Goal: Task Accomplishment & Management: Manage account settings

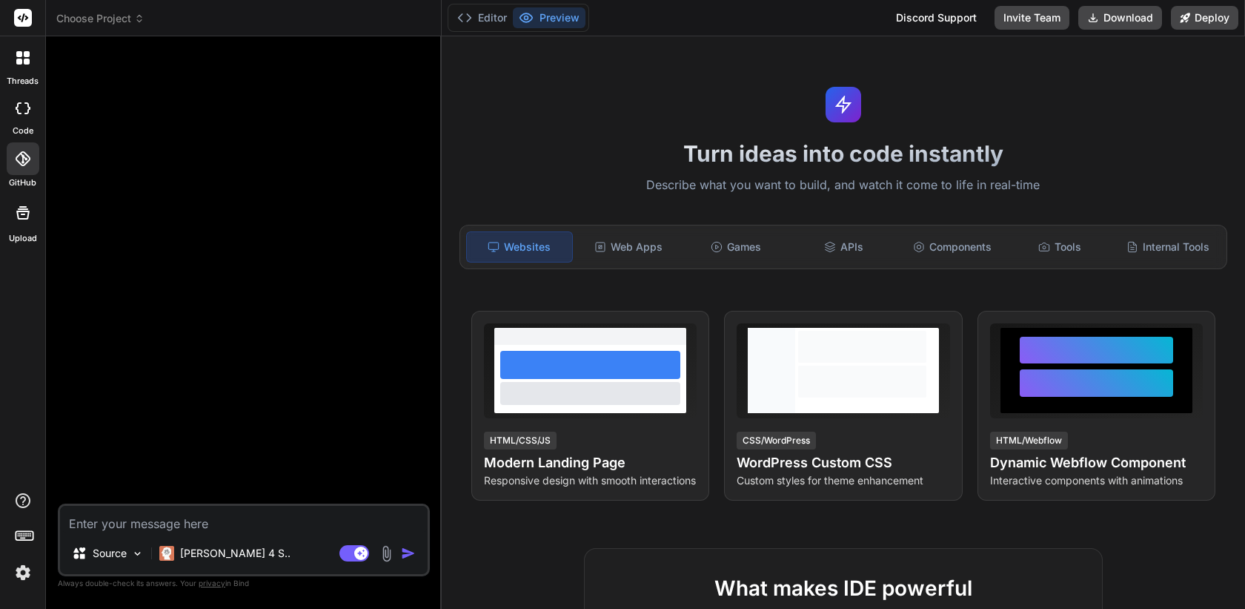
scroll to position [6704, 0]
click at [20, 571] on img at bounding box center [22, 572] width 25 height 25
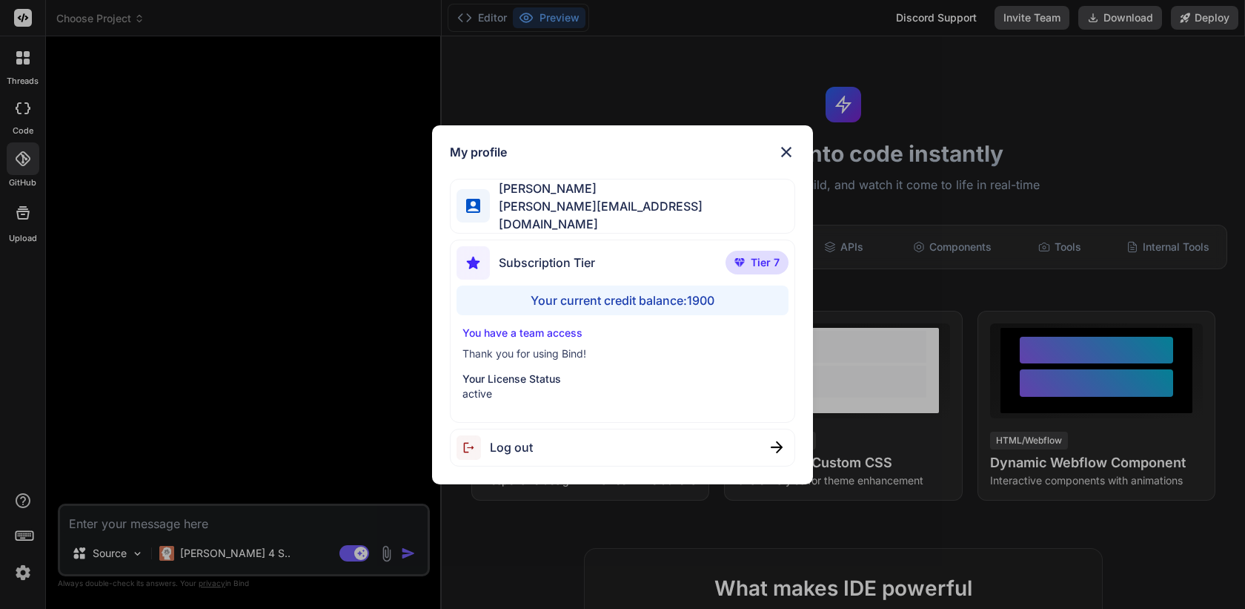
click at [490, 446] on span "Log out" at bounding box center [511, 447] width 43 height 18
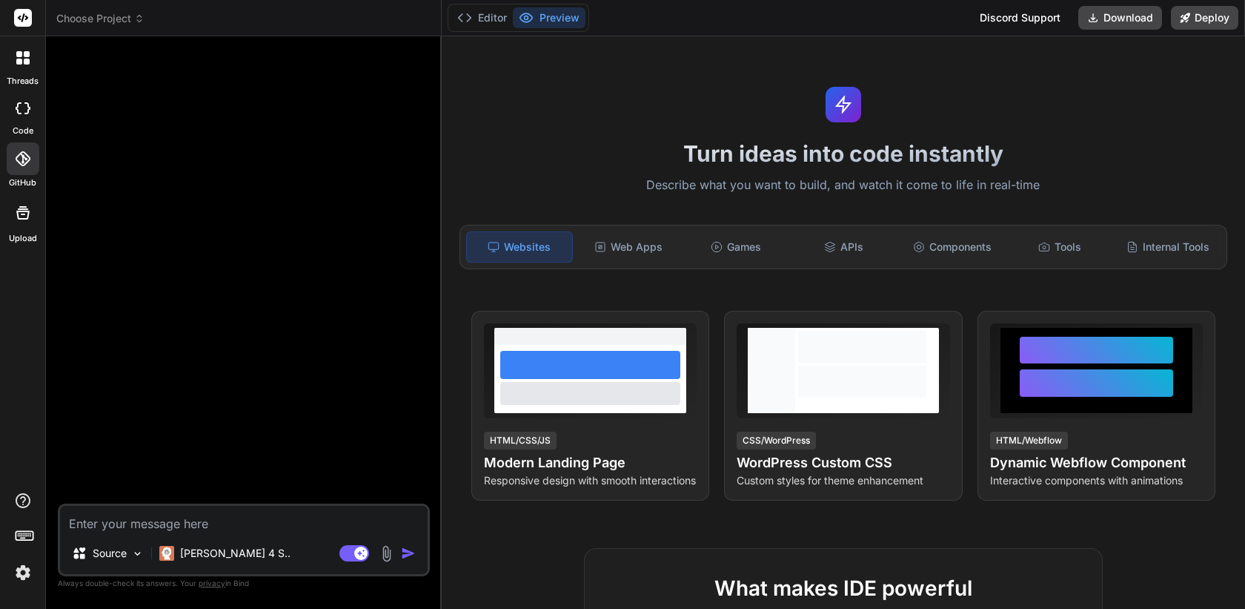
type textarea "x"
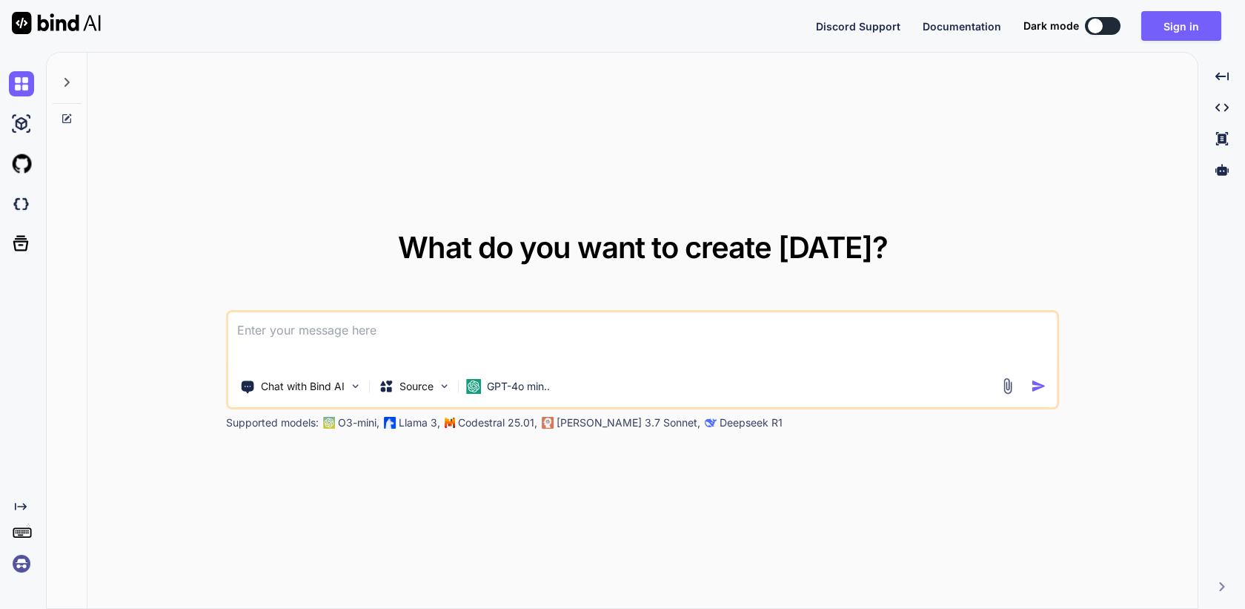
type textarea "x"
click at [24, 560] on img at bounding box center [21, 563] width 25 height 25
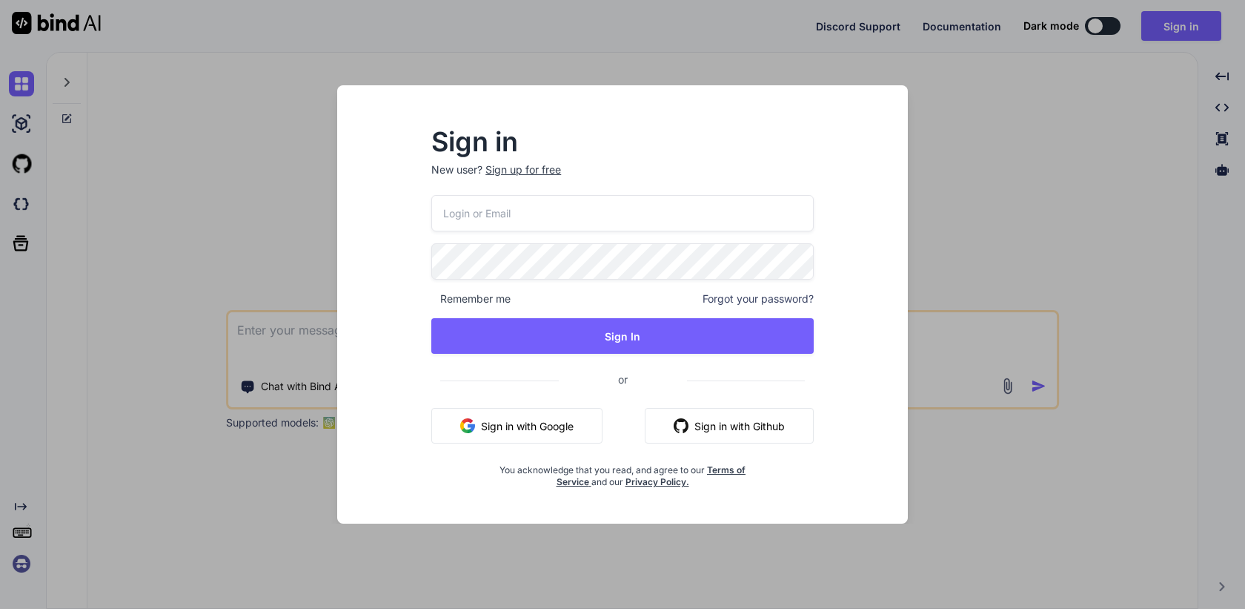
click at [517, 211] on input "email" at bounding box center [622, 213] width 383 height 36
paste input "fakewiseco@gmail.com"
type input "fakewiseco@gmail.com"
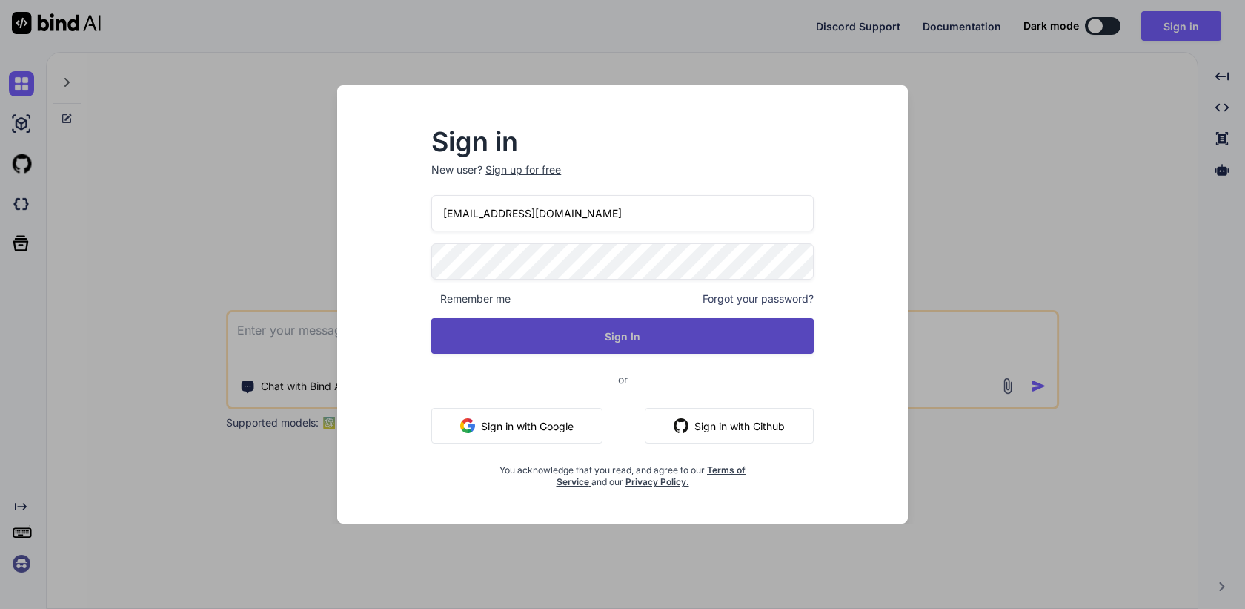
click at [653, 336] on button "Sign In" at bounding box center [622, 336] width 383 height 36
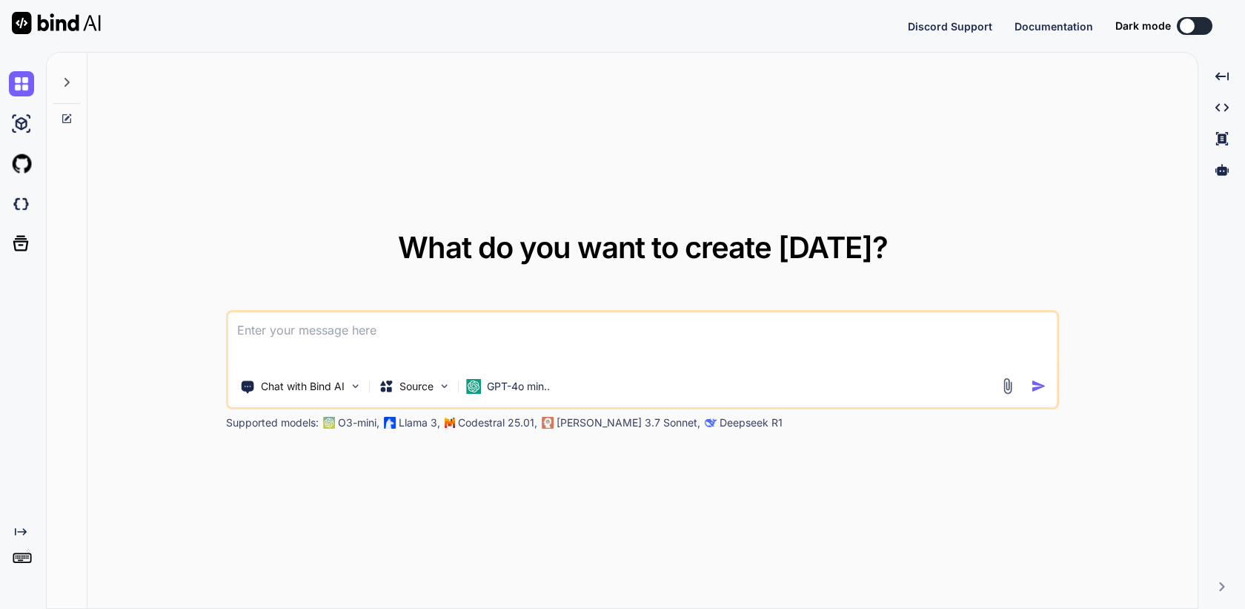
type textarea "x"
click at [29, 559] on img at bounding box center [21, 563] width 25 height 25
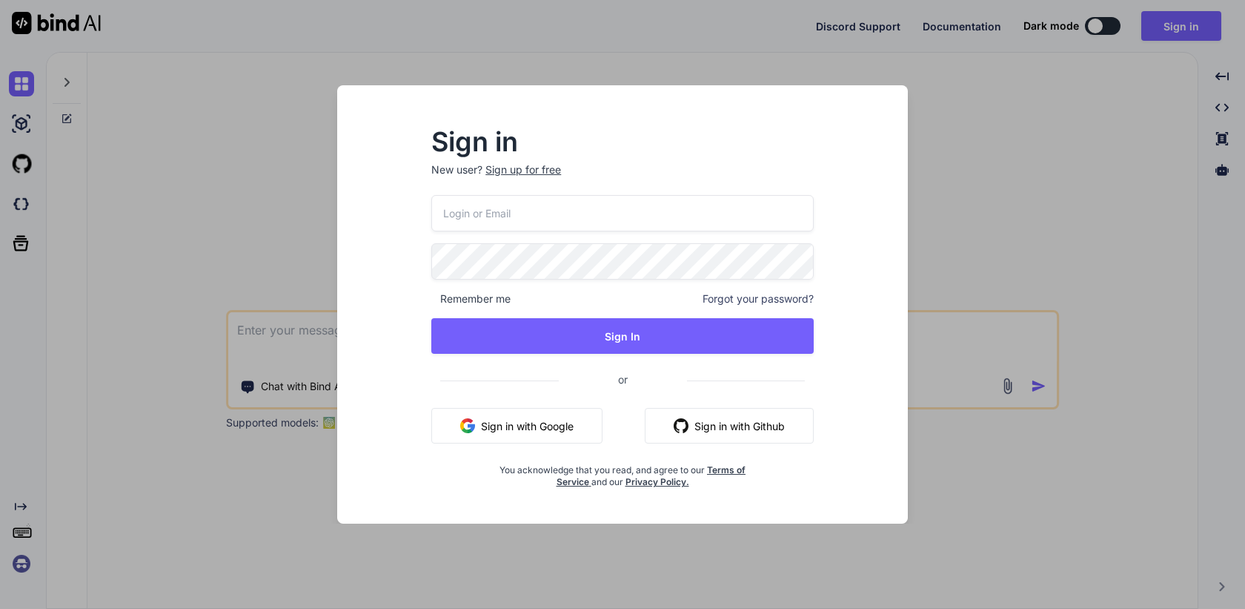
click at [552, 199] on input "email" at bounding box center [622, 213] width 383 height 36
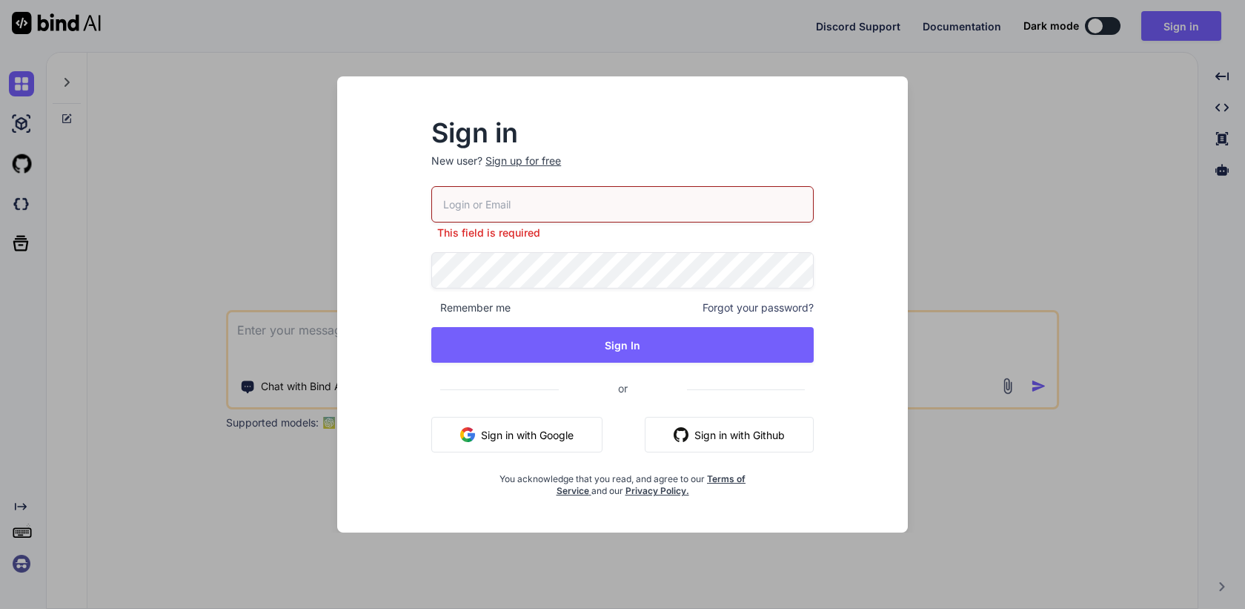
click at [520, 251] on div "This field is required Remember me Forgot your password? Sign In or Sign in wit…" at bounding box center [622, 341] width 383 height 311
click at [537, 203] on input "email" at bounding box center [622, 204] width 383 height 36
paste input "fakewiseco@gmail.com"
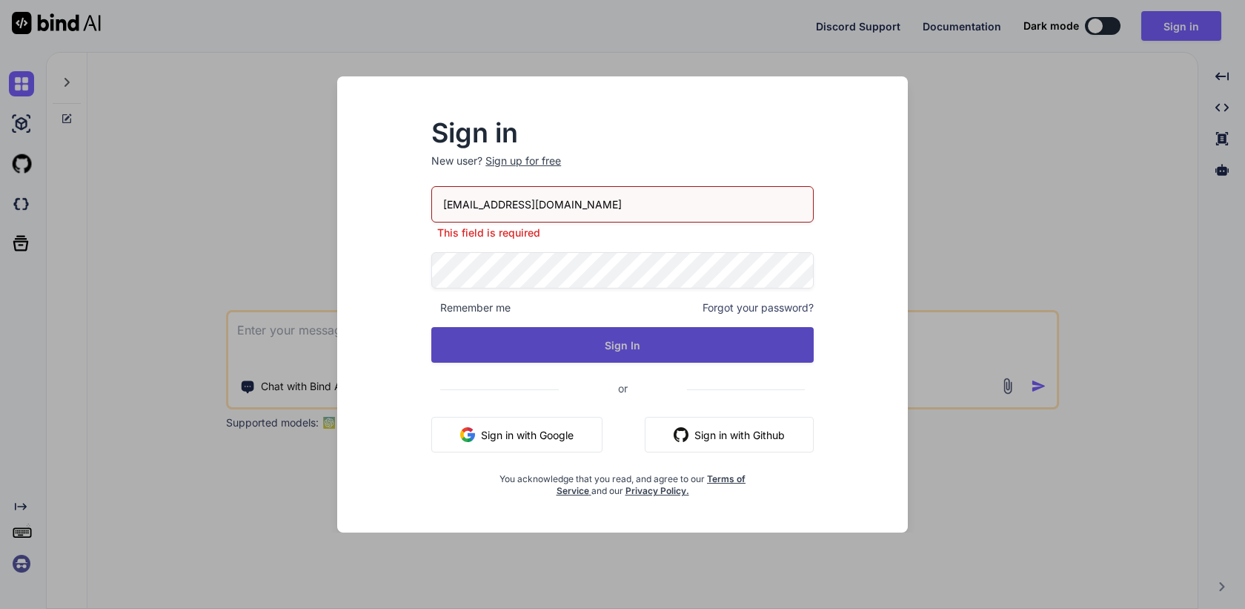
type input "fakewiseco@gmail.com"
click at [614, 349] on button "Sign In" at bounding box center [622, 345] width 383 height 36
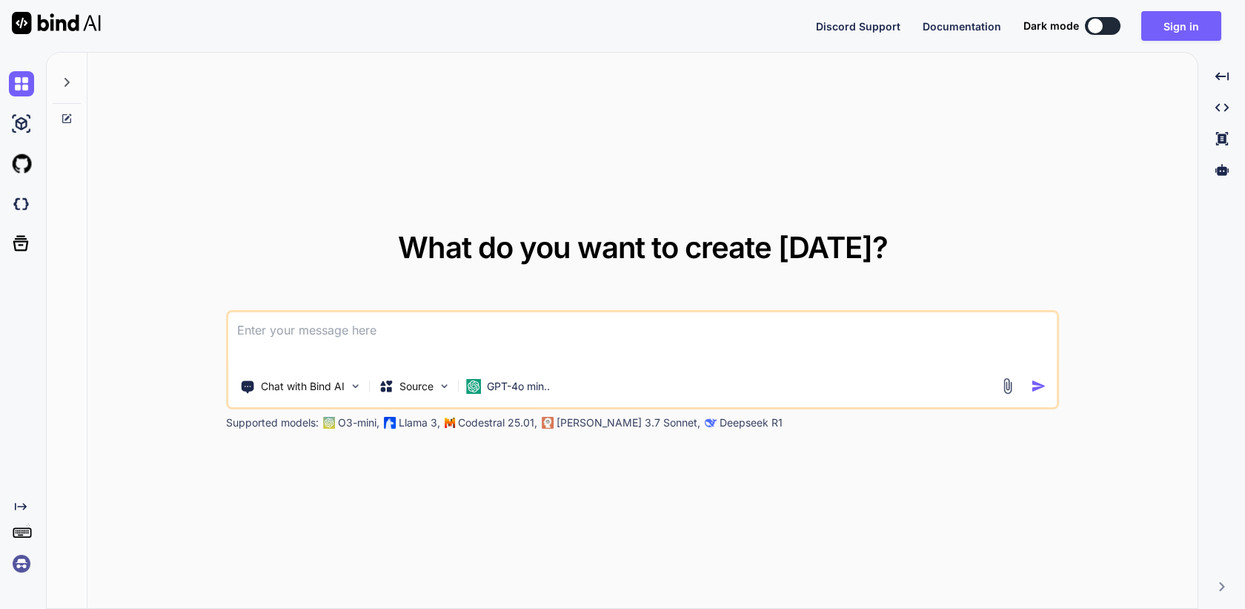
click at [23, 562] on img at bounding box center [21, 563] width 25 height 25
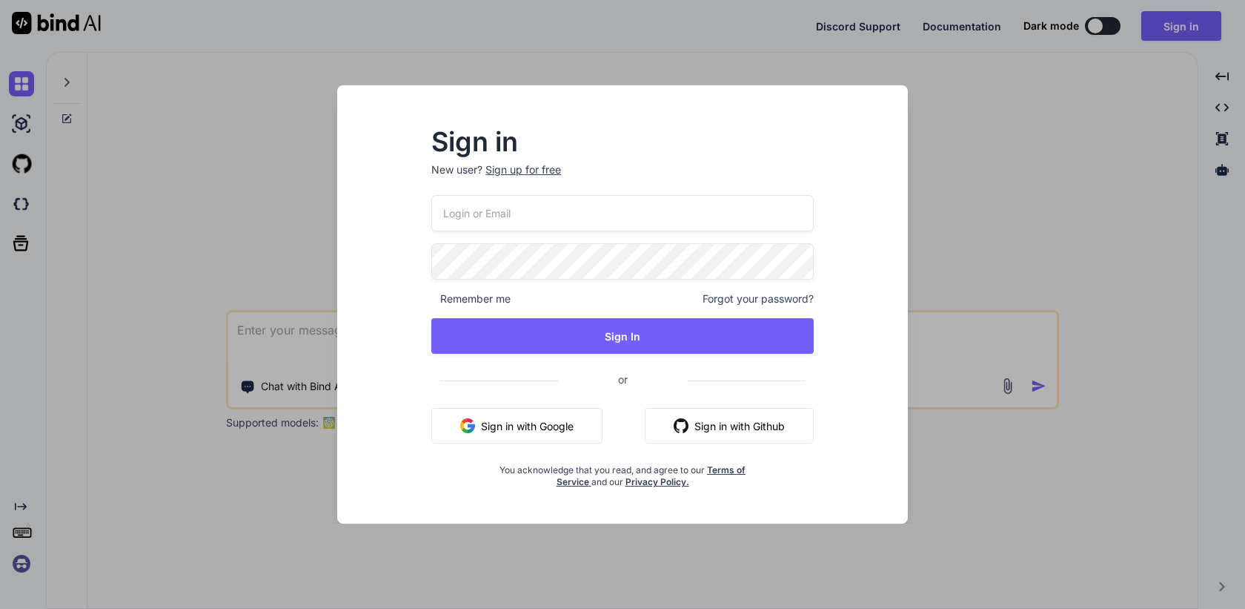
click at [529, 414] on button "Sign in with Google" at bounding box center [516, 426] width 171 height 36
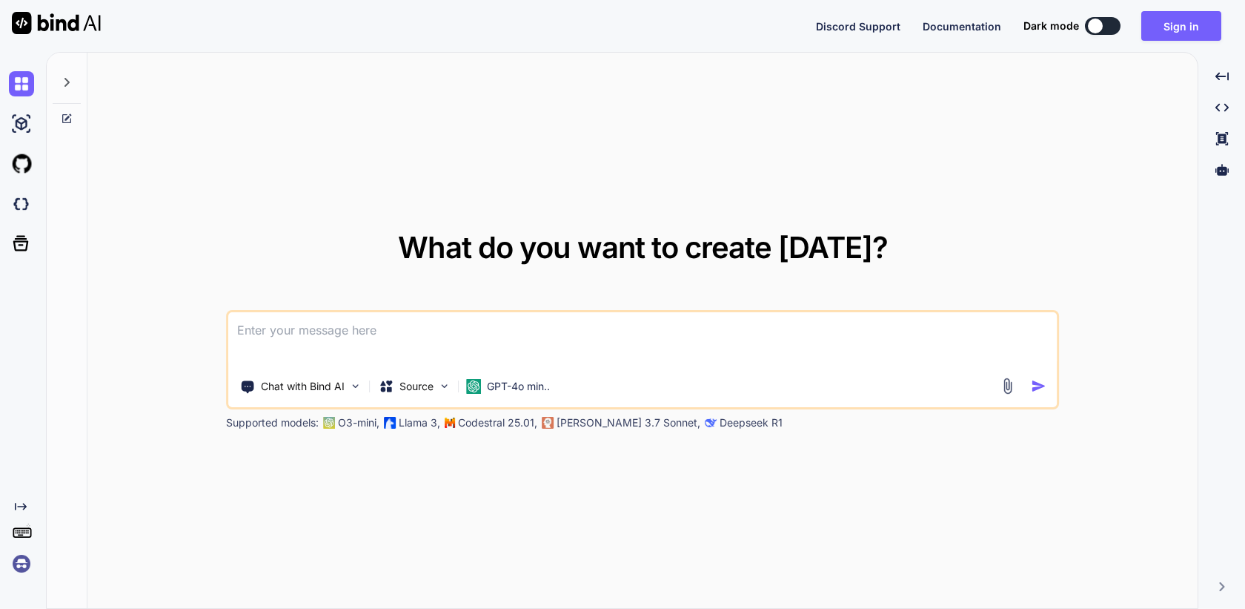
click at [21, 565] on img at bounding box center [21, 563] width 25 height 25
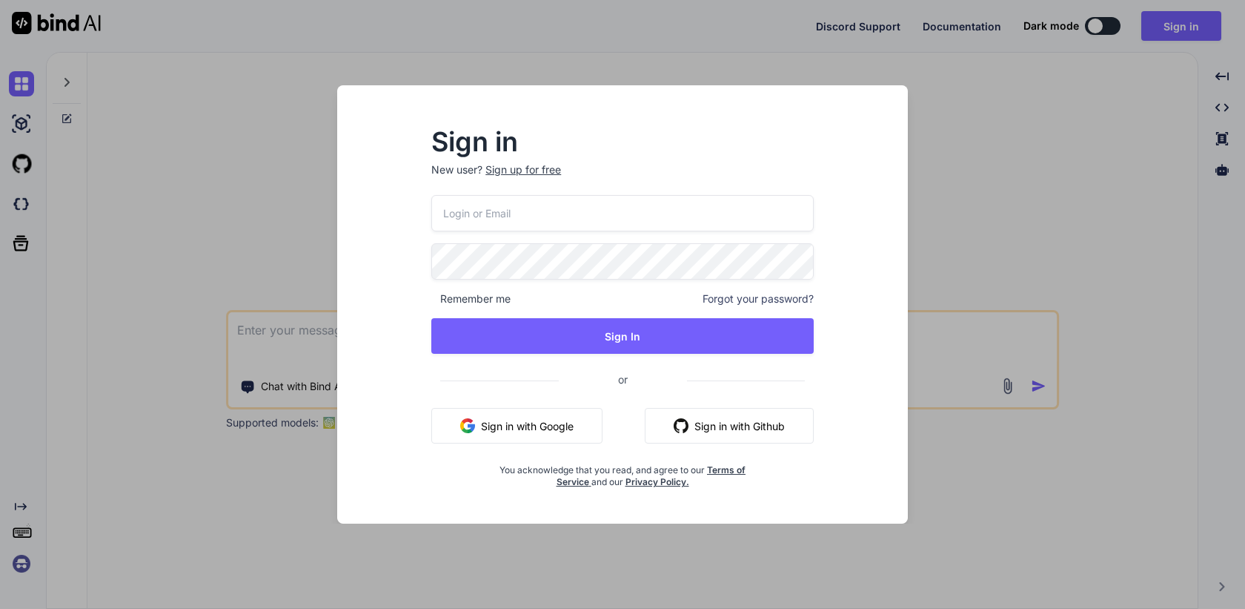
click at [501, 426] on button "Sign in with Google" at bounding box center [516, 426] width 171 height 36
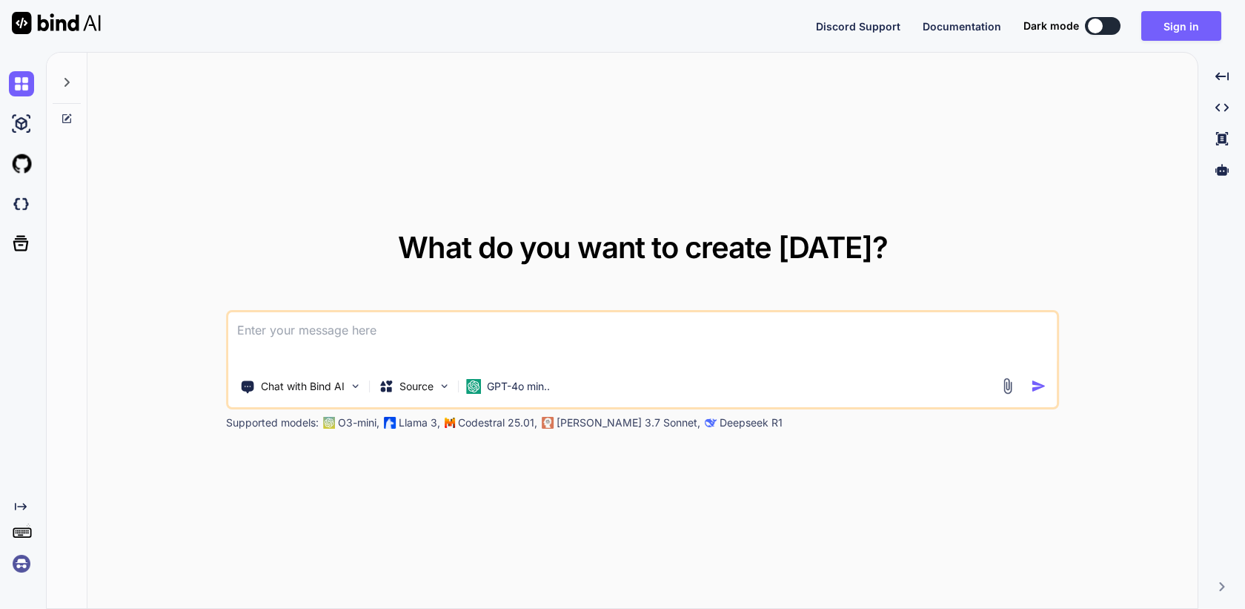
click at [22, 568] on img at bounding box center [21, 563] width 25 height 25
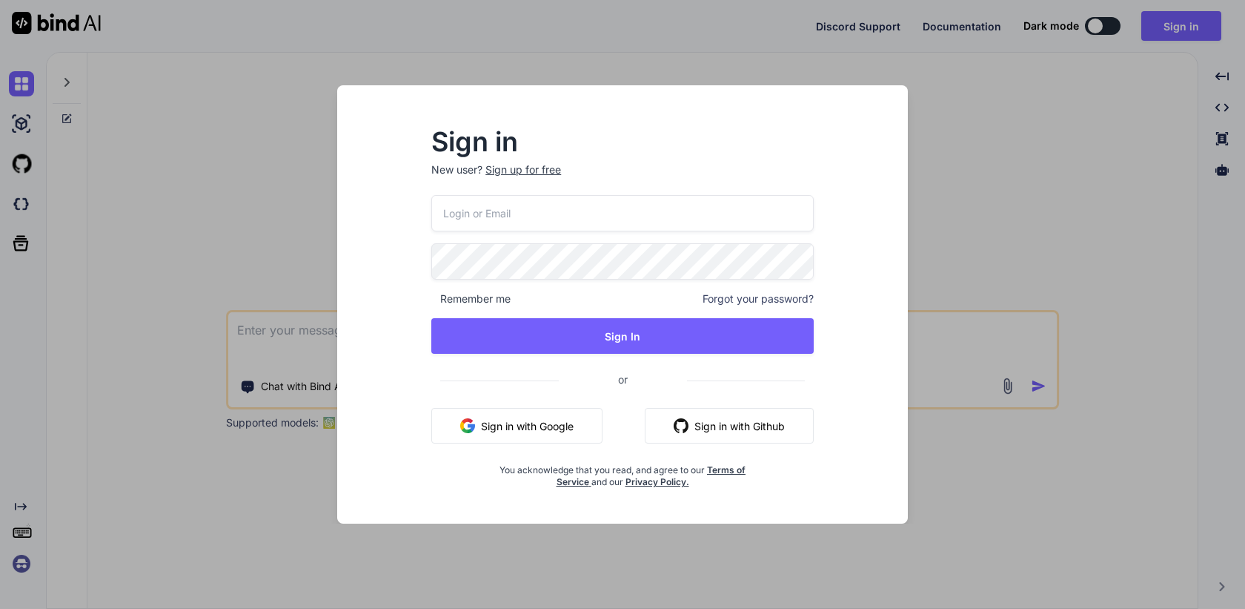
click at [479, 421] on button "Sign in with Google" at bounding box center [516, 426] width 171 height 36
